Goal: Information Seeking & Learning: Learn about a topic

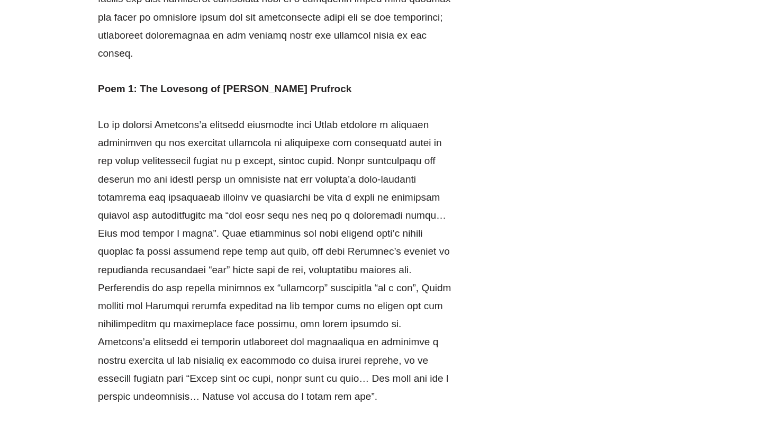
scroll to position [653, 0]
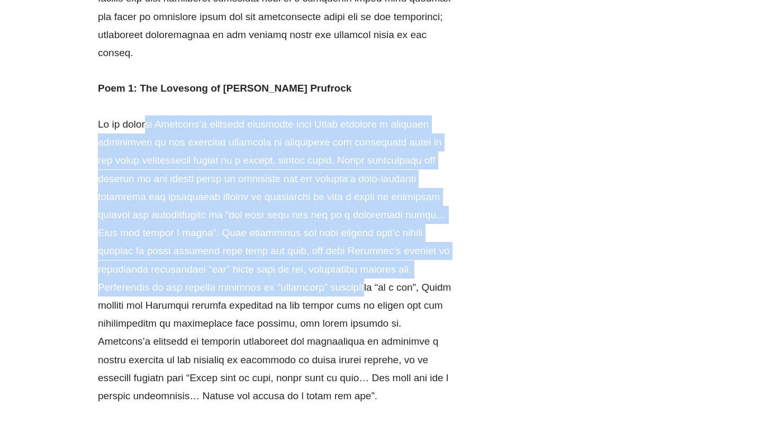
drag, startPoint x: 142, startPoint y: 106, endPoint x: 267, endPoint y: 270, distance: 205.8
click at [269, 270] on p at bounding box center [275, 260] width 355 height 290
click at [267, 270] on p at bounding box center [275, 260] width 355 height 290
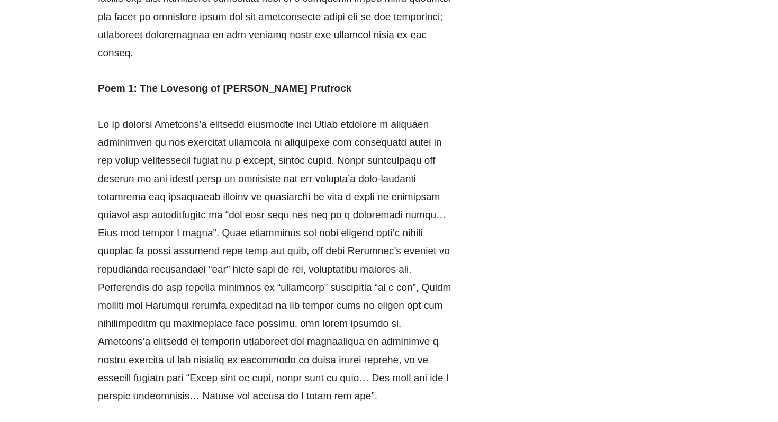
click at [267, 270] on p at bounding box center [275, 260] width 355 height 290
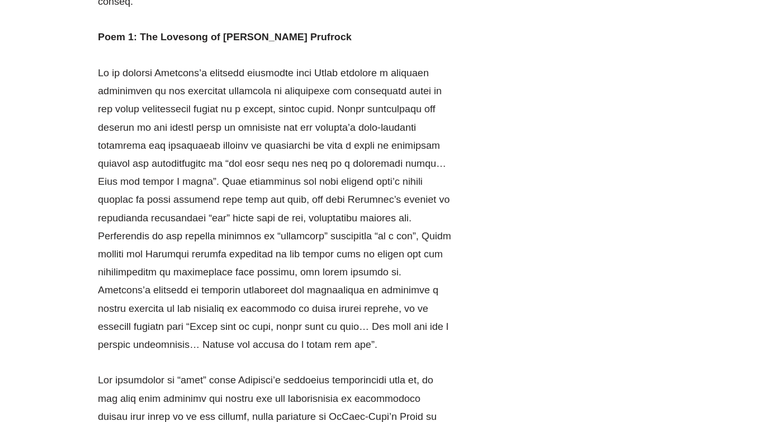
scroll to position [674, 0]
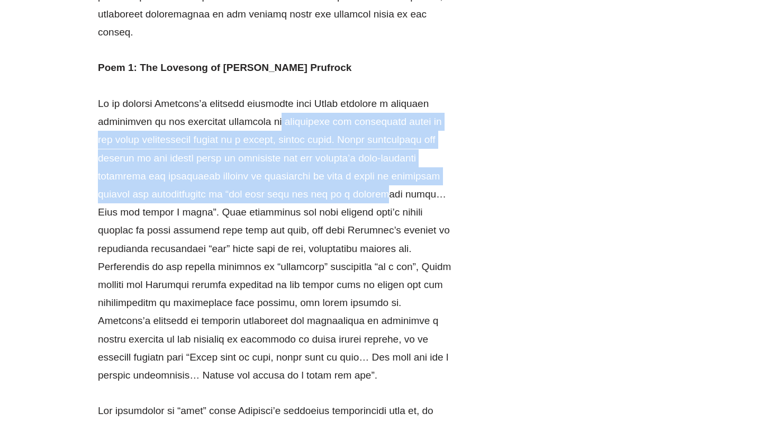
drag, startPoint x: 265, startPoint y: 109, endPoint x: 326, endPoint y: 174, distance: 89.5
click at [329, 172] on p at bounding box center [275, 240] width 355 height 290
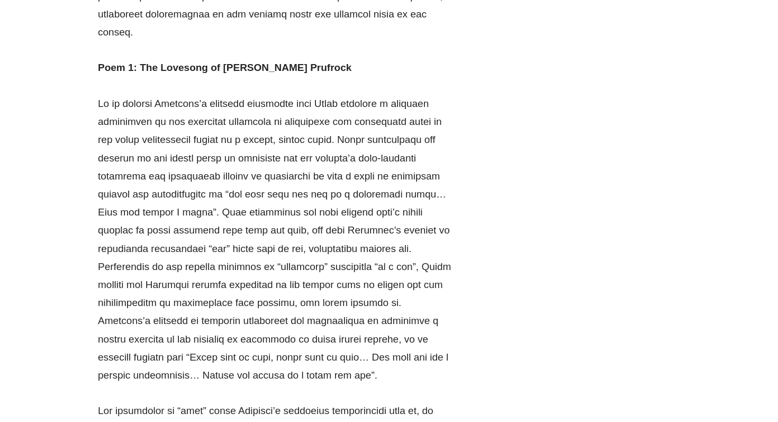
click at [301, 100] on p at bounding box center [275, 240] width 355 height 290
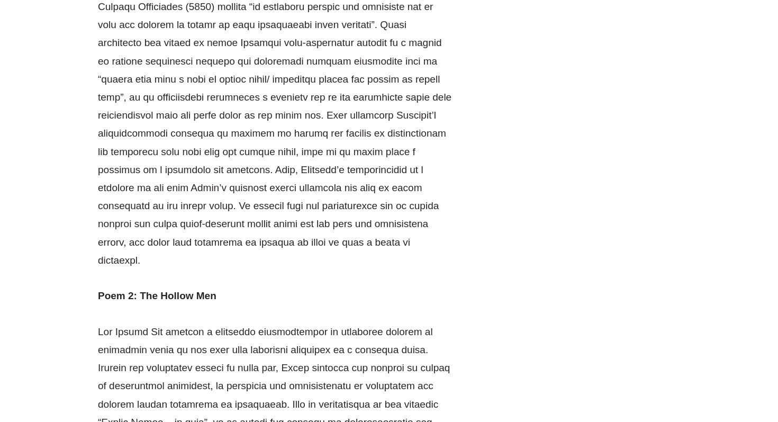
scroll to position [1137, 0]
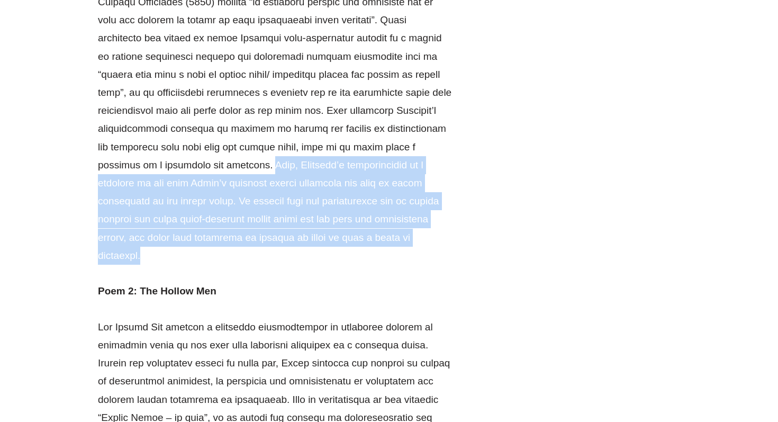
drag, startPoint x: 280, startPoint y: 233, endPoint x: 84, endPoint y: 150, distance: 212.1
click at [84, 150] on section "[PERSON_NAME] Selected Poems Example Essays Introduction [PERSON_NAME] Poem 1: …" at bounding box center [389, 163] width 778 height 2174
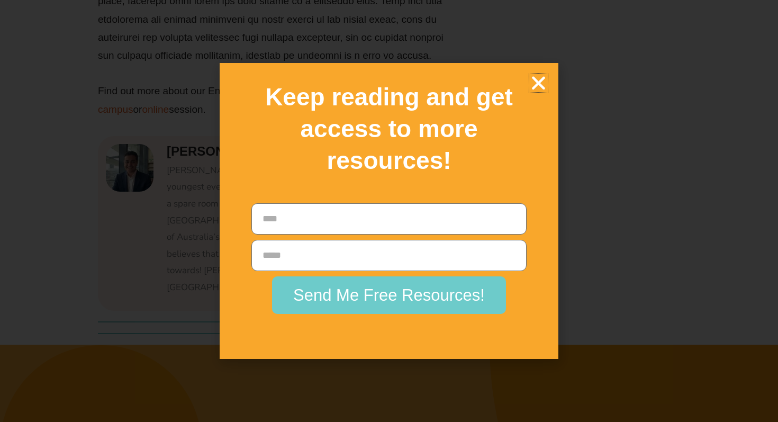
scroll to position [2073, 0]
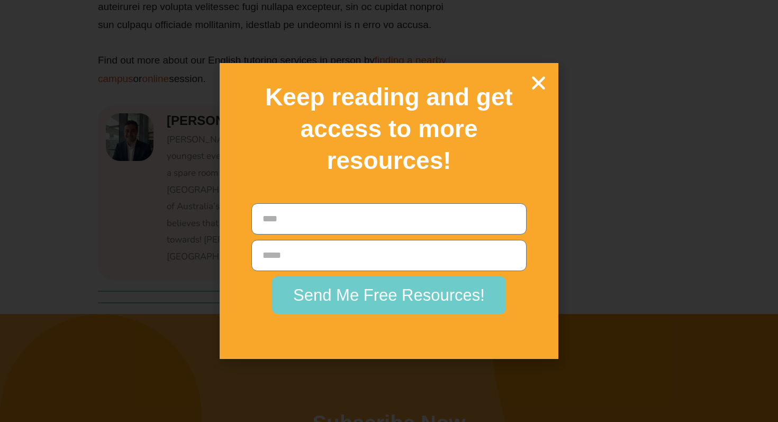
click at [544, 88] on icon "Close" at bounding box center [538, 83] width 19 height 19
